Goal: Transaction & Acquisition: Purchase product/service

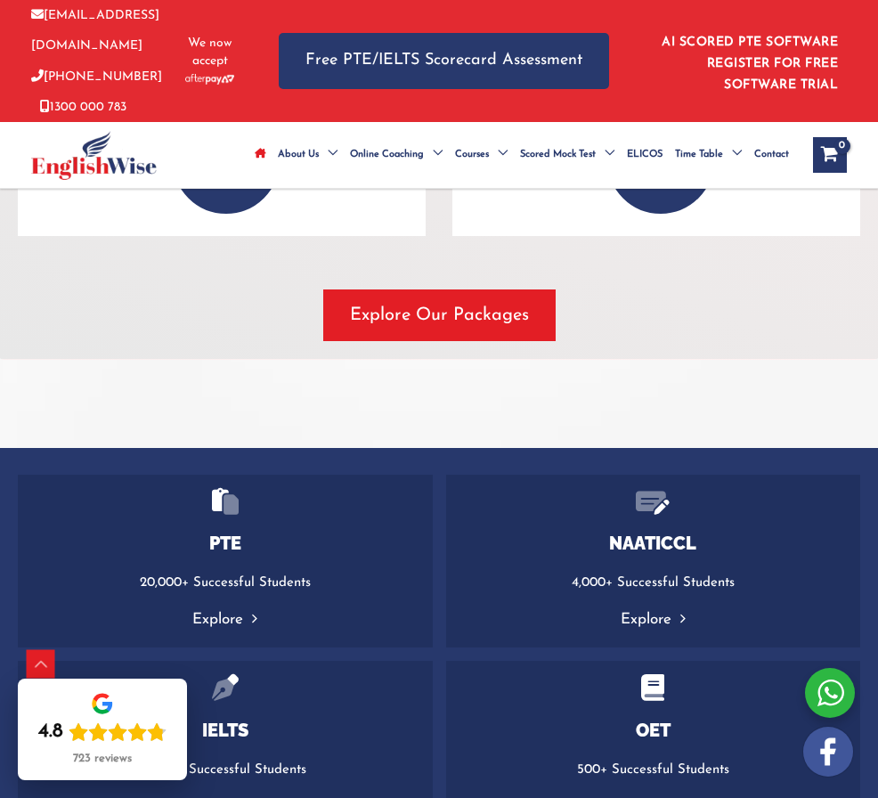
scroll to position [3294, 0]
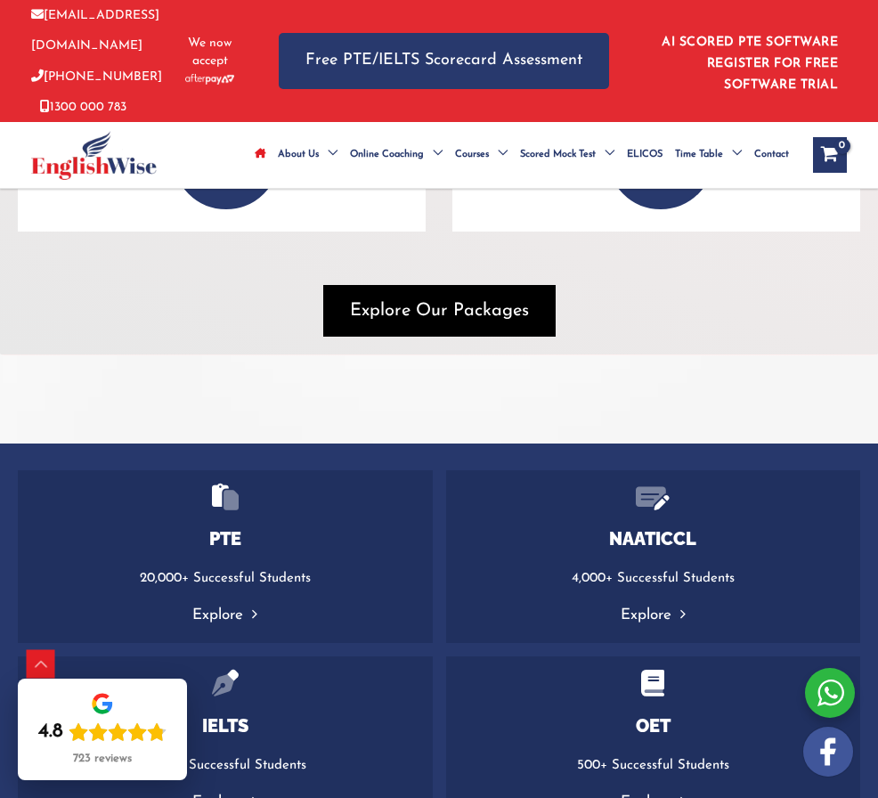
click at [485, 311] on span "Explore Our Packages" at bounding box center [439, 310] width 179 height 25
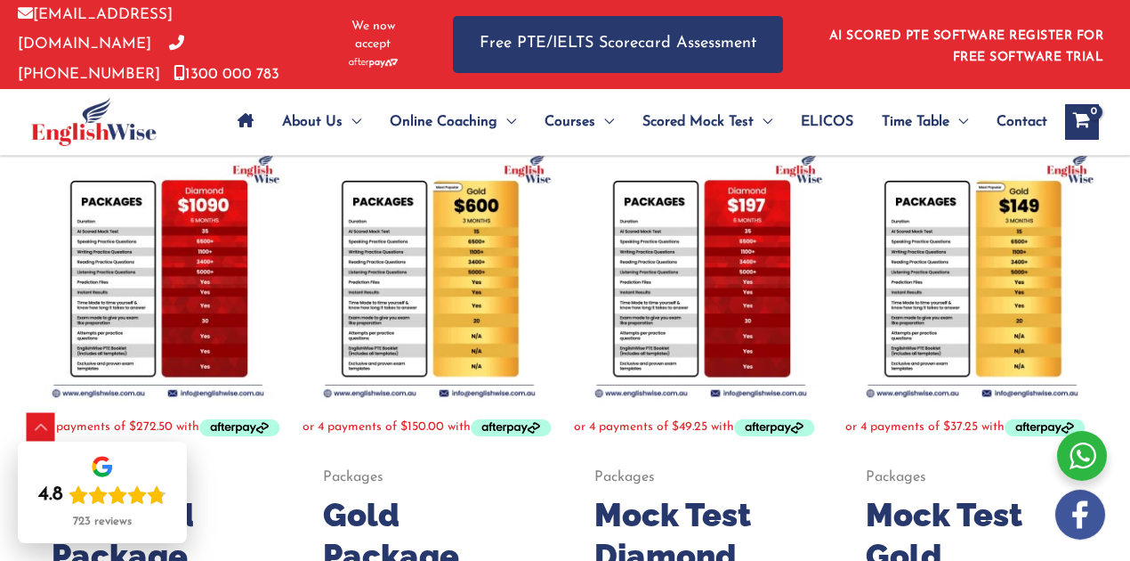
scroll to position [356, 0]
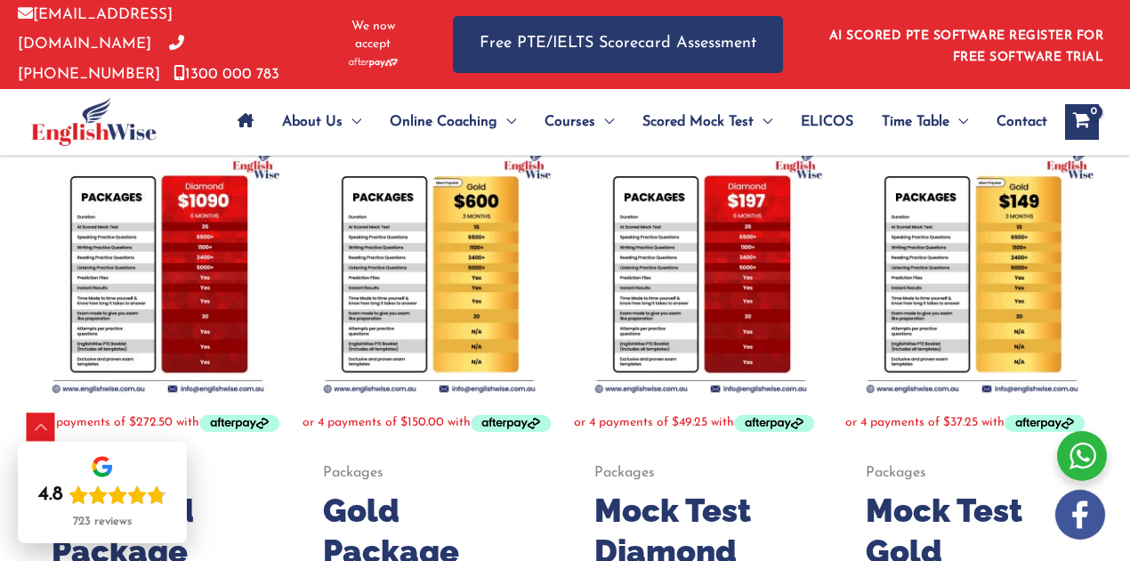
click at [33, 225] on img at bounding box center [158, 270] width 254 height 254
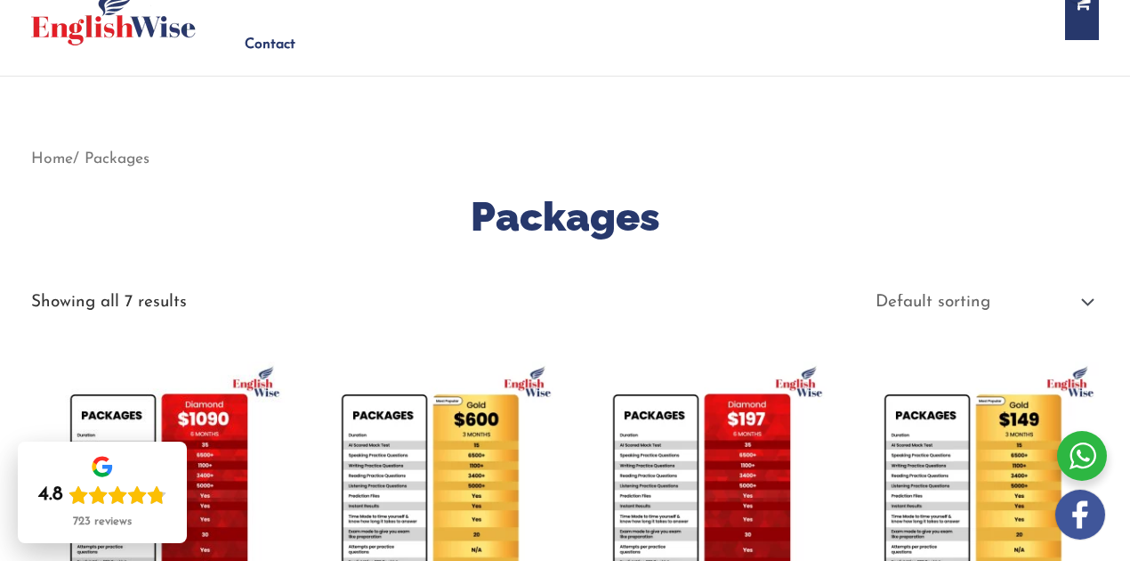
scroll to position [60, 0]
